Goal: Information Seeking & Learning: Find specific fact

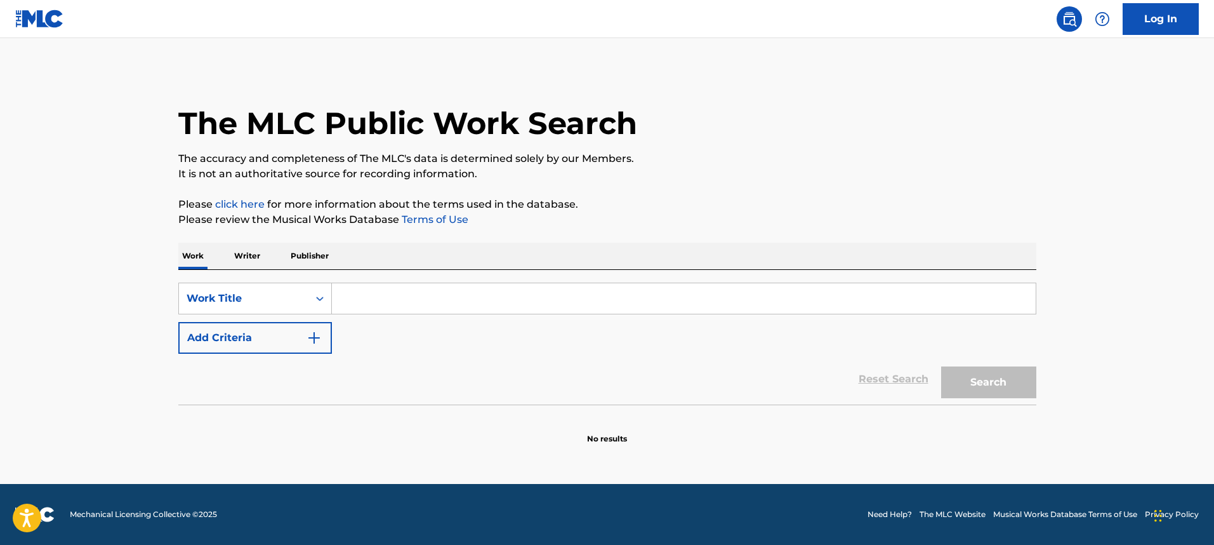
click at [385, 317] on div "SearchWithCriteriaa8cde56e-b449-4b3e-a1da-61f36f26b260 Work Title Add Criteria" at bounding box center [607, 317] width 858 height 71
click at [385, 312] on input "Search Form" at bounding box center [684, 298] width 704 height 30
paste input "Marca Acme"
type input "Marca Acme"
click at [941, 366] on button "Search" at bounding box center [988, 382] width 95 height 32
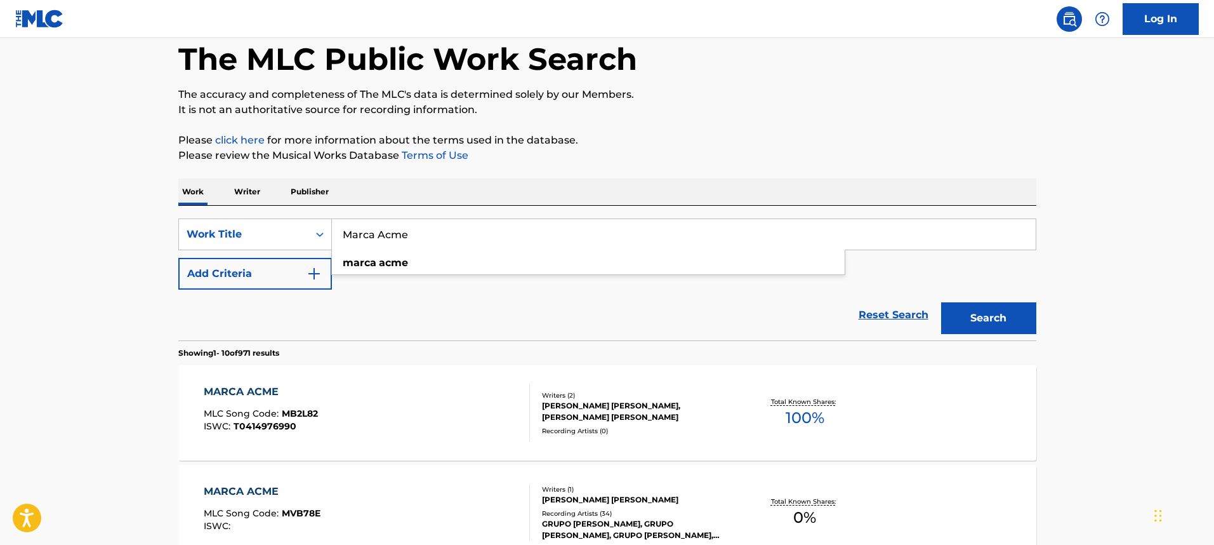
scroll to position [65, 0]
click at [386, 218] on div "Marca Acme marca acme" at bounding box center [684, 234] width 705 height 32
click at [395, 186] on div "Work Writer Publisher" at bounding box center [607, 191] width 858 height 27
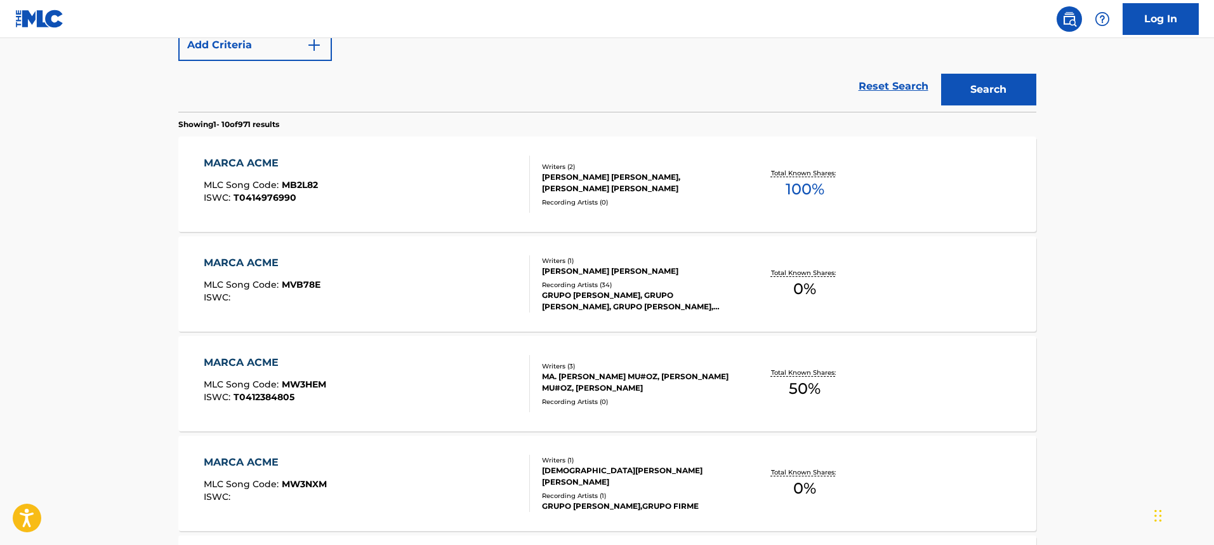
scroll to position [302, 0]
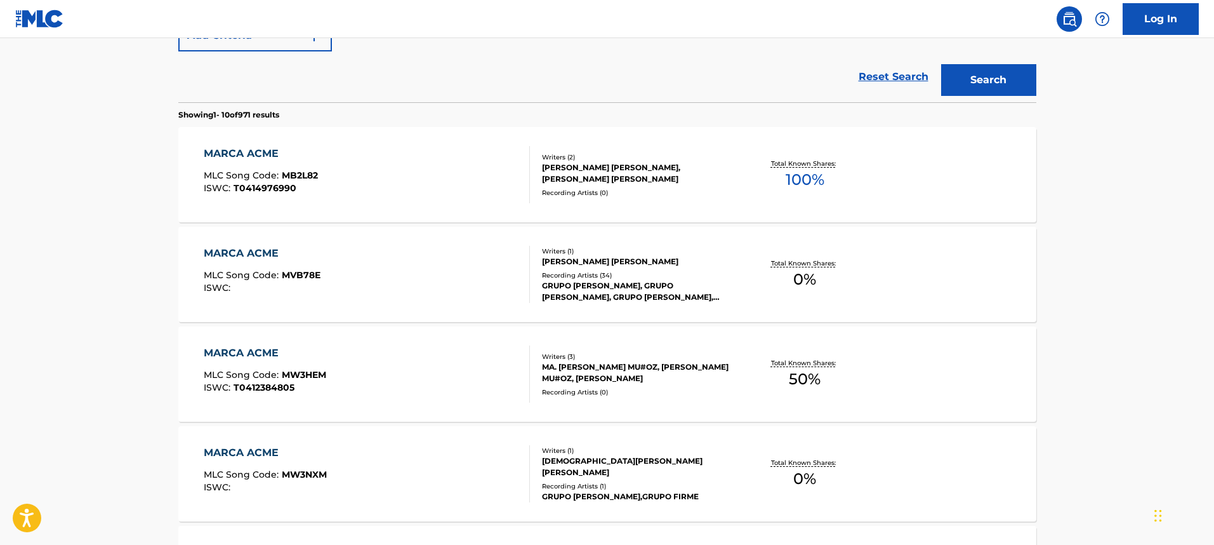
click at [387, 273] on div "MARCA ACME MLC Song Code : MVB78E ISWC :" at bounding box center [367, 274] width 326 height 57
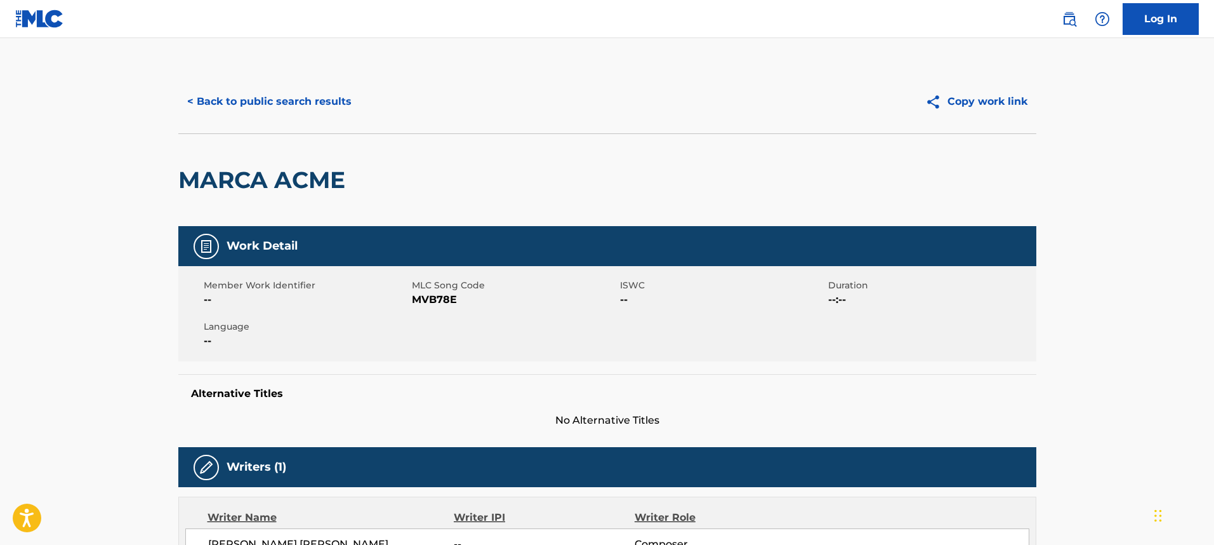
click at [312, 100] on button "< Back to public search results" at bounding box center [269, 102] width 182 height 32
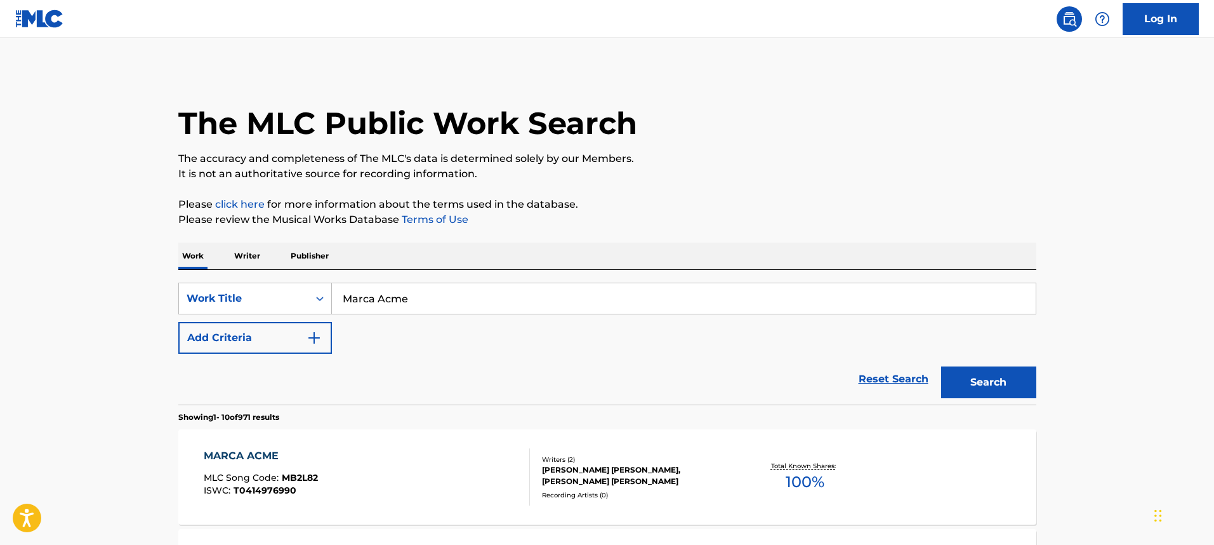
scroll to position [335, 0]
